Goal: Find specific page/section: Find specific page/section

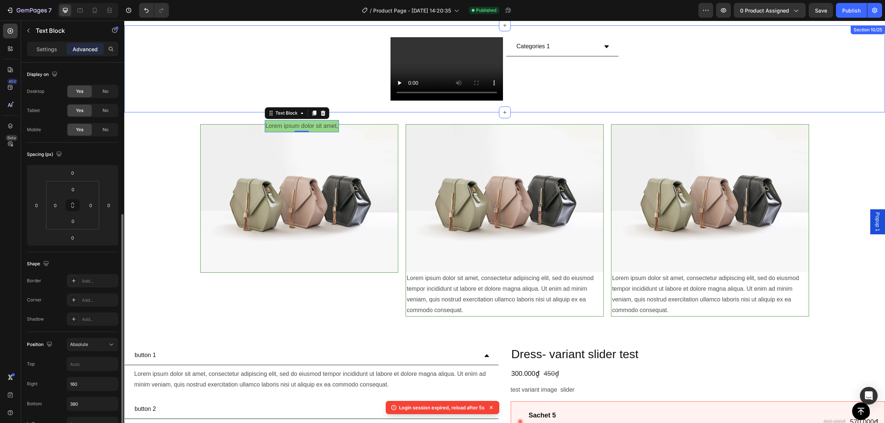
scroll to position [92, 0]
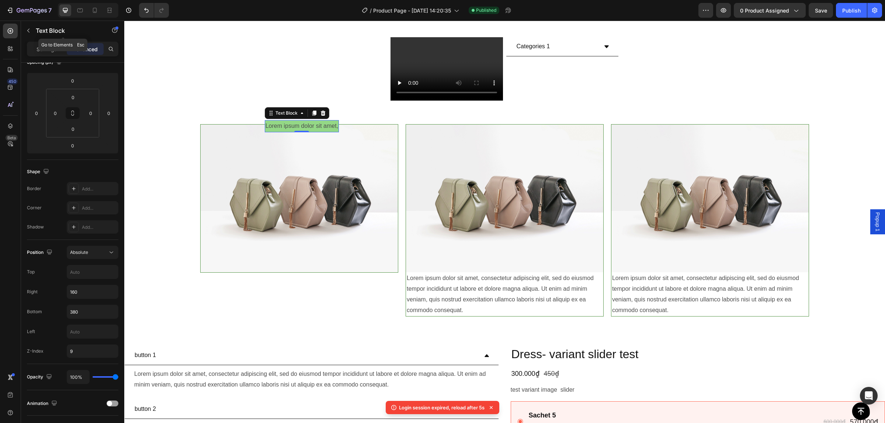
click at [19, 29] on div "450 Beta" at bounding box center [10, 222] width 21 height 403
click at [25, 28] on button "button" at bounding box center [28, 31] width 12 height 12
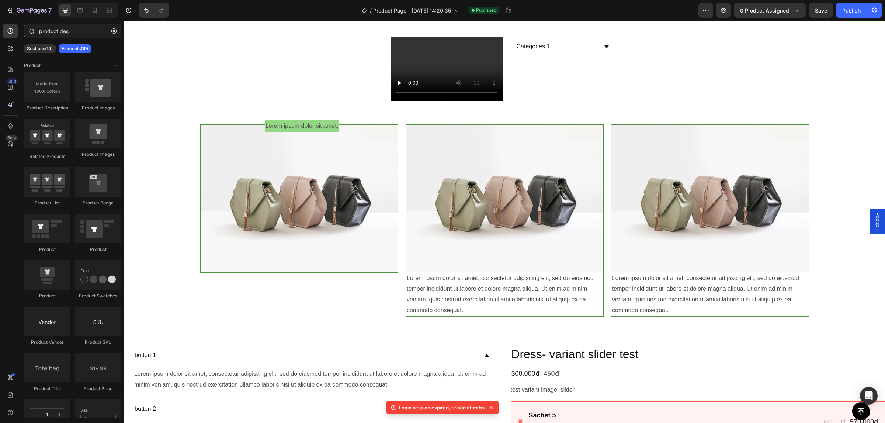
click at [60, 29] on input "product des" at bounding box center [72, 31] width 97 height 15
drag, startPoint x: 88, startPoint y: 32, endPoint x: 45, endPoint y: 34, distance: 43.2
click at [45, 34] on input "product des" at bounding box center [72, 31] width 97 height 15
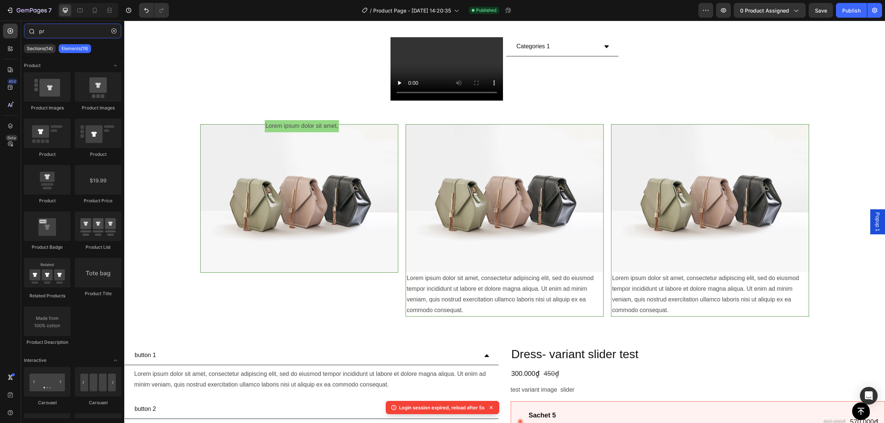
type input "p"
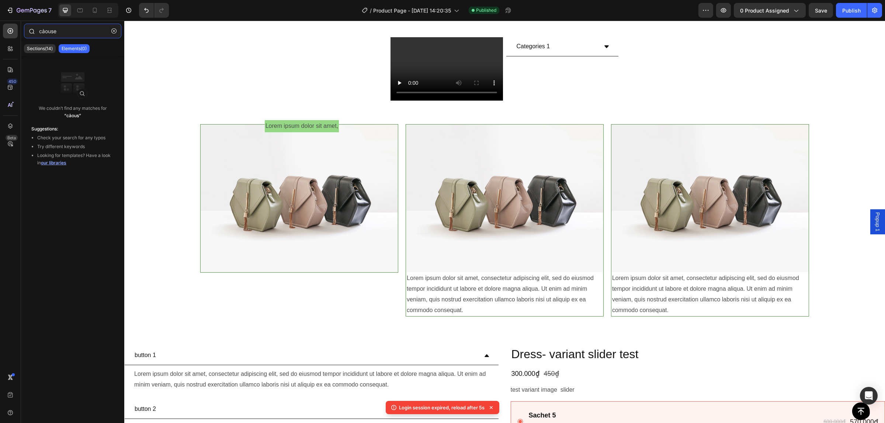
type input "cảousel"
